Goal: Complete application form

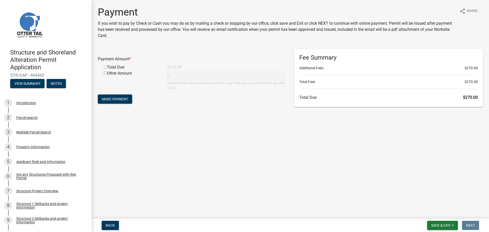
click at [106, 66] on input "radio" at bounding box center [105, 66] width 3 height 3
radio input "true"
type input "270"
click at [116, 98] on span "Make Payment" at bounding box center [115, 99] width 26 height 4
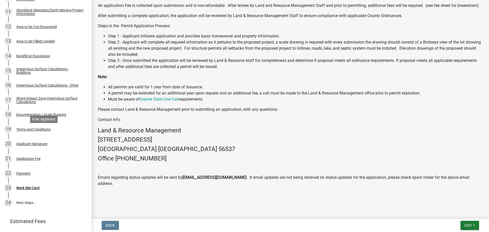
scroll to position [275, 0]
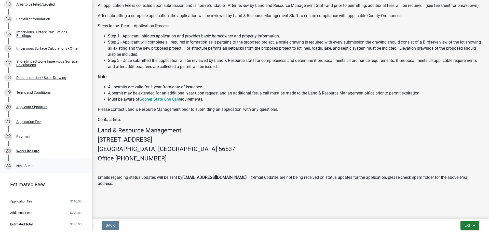
click at [25, 164] on link "24 Next Steps..." at bounding box center [46, 165] width 92 height 15
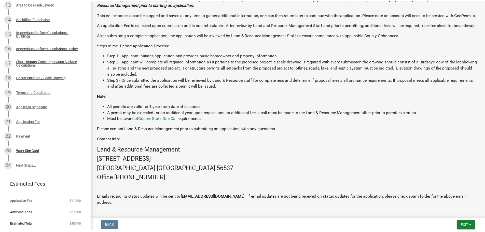
scroll to position [176, 0]
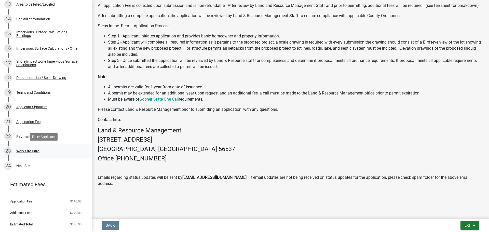
click at [31, 150] on div "Work Site Card" at bounding box center [27, 151] width 23 height 4
click at [465, 224] on span "Exit" at bounding box center [468, 225] width 7 height 4
click at [451, 212] on button "Save & Exit" at bounding box center [458, 212] width 41 height 12
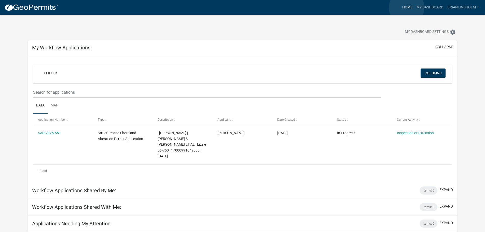
click at [407, 8] on link "Home" at bounding box center [408, 8] width 14 height 10
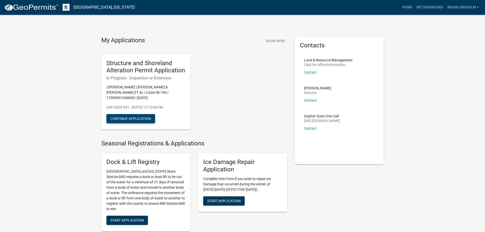
click at [128, 116] on button "Continue Application" at bounding box center [130, 118] width 49 height 9
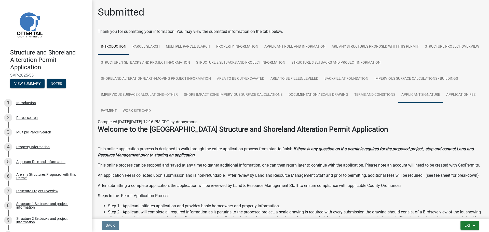
click at [420, 92] on link "Applicant Signature" at bounding box center [420, 95] width 45 height 16
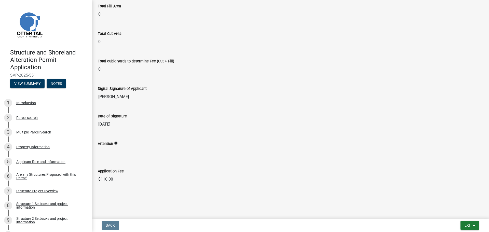
scroll to position [158, 0]
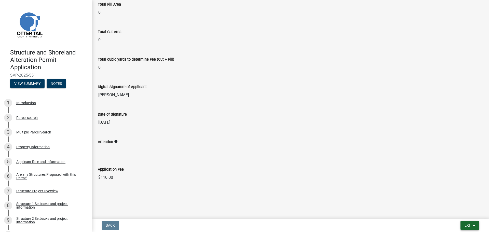
click at [467, 226] on span "Exit" at bounding box center [468, 225] width 7 height 4
click at [465, 223] on button "Exit" at bounding box center [470, 225] width 19 height 9
click at [26, 87] on button "View Summary" at bounding box center [27, 83] width 34 height 9
